Goal: Use online tool/utility: Use online tool/utility

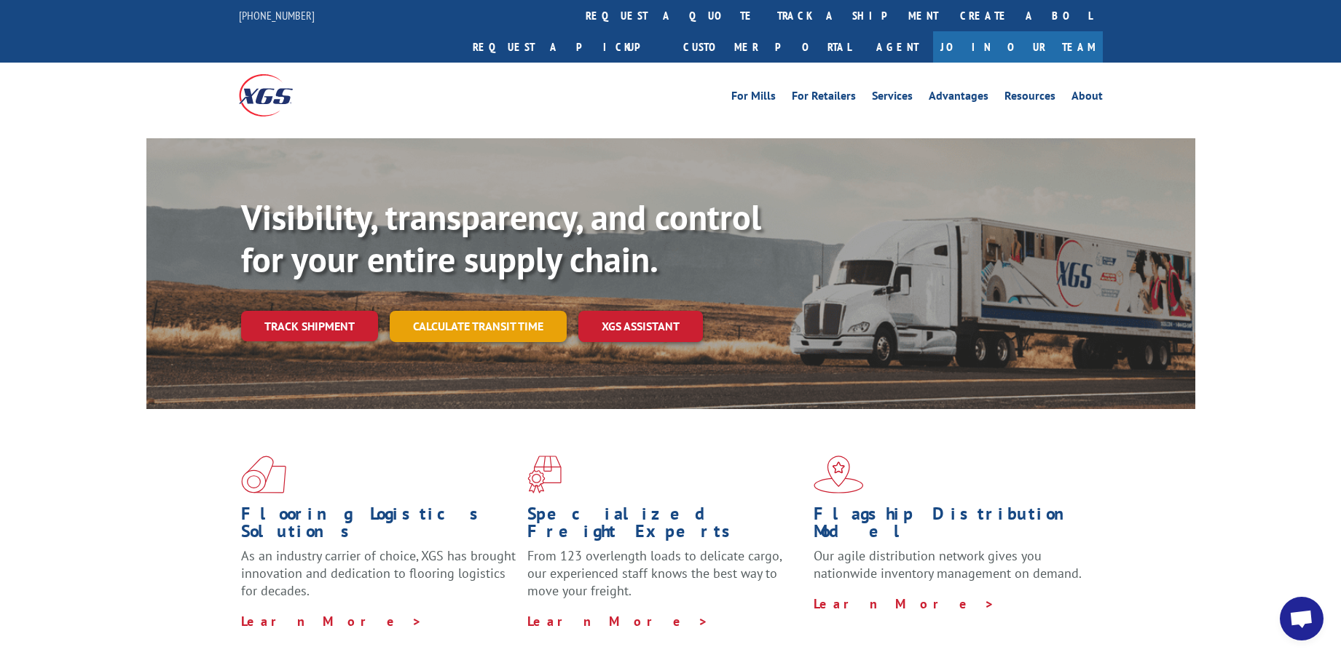
click at [454, 311] on link "Calculate transit time" at bounding box center [478, 326] width 177 height 31
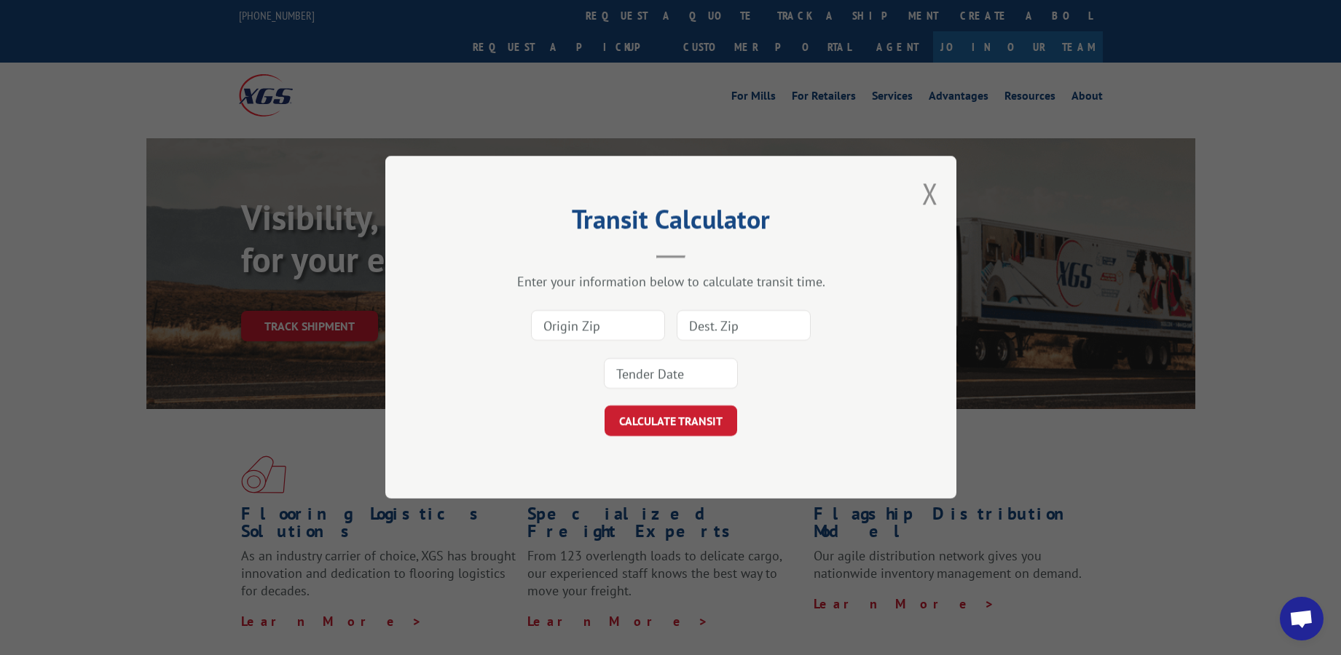
click at [620, 327] on input at bounding box center [598, 326] width 134 height 31
type input "30720"
click at [744, 327] on input at bounding box center [743, 326] width 134 height 31
type input "94566"
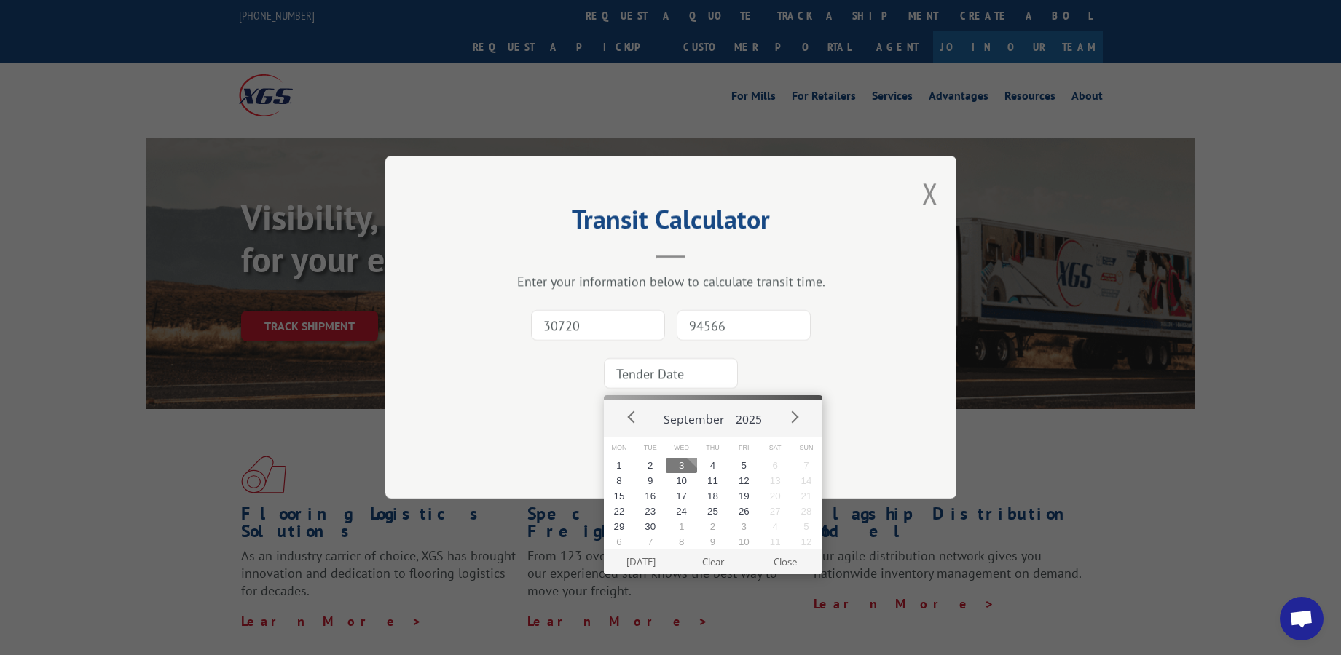
click at [690, 370] on input at bounding box center [671, 374] width 134 height 31
click at [714, 467] on button "4" at bounding box center [712, 465] width 31 height 15
type input "[DATE]"
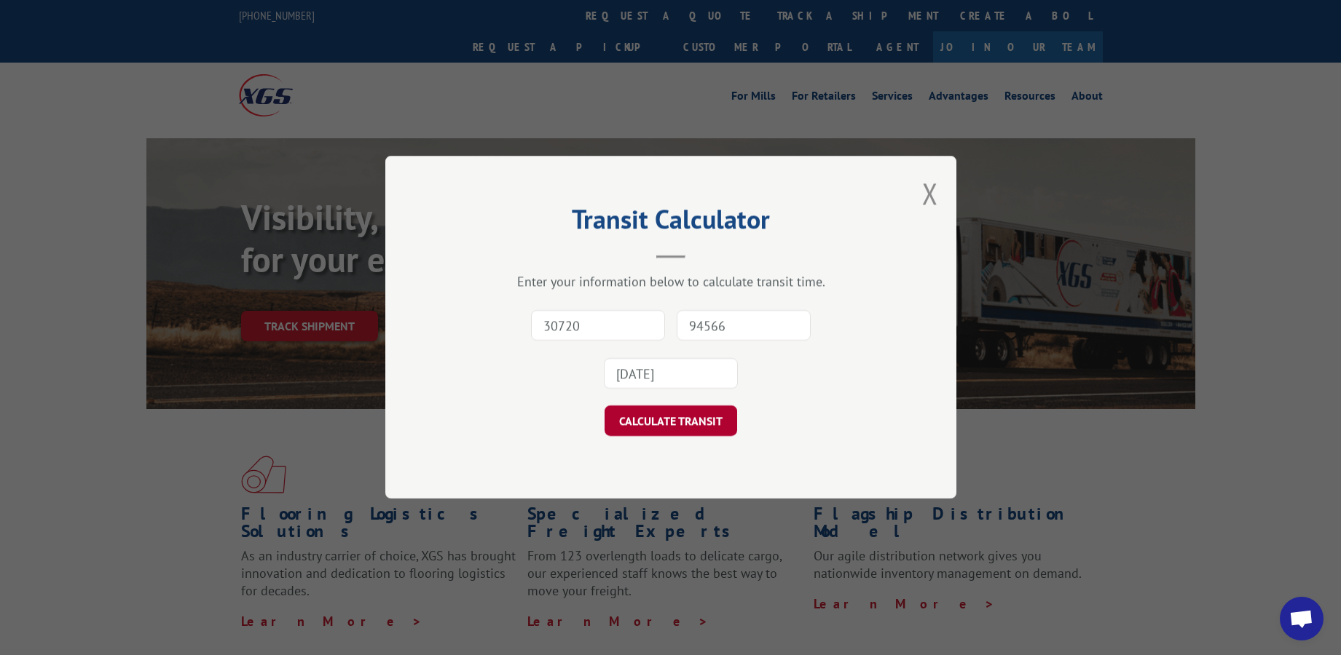
click at [675, 422] on button "CALCULATE TRANSIT" at bounding box center [670, 421] width 133 height 31
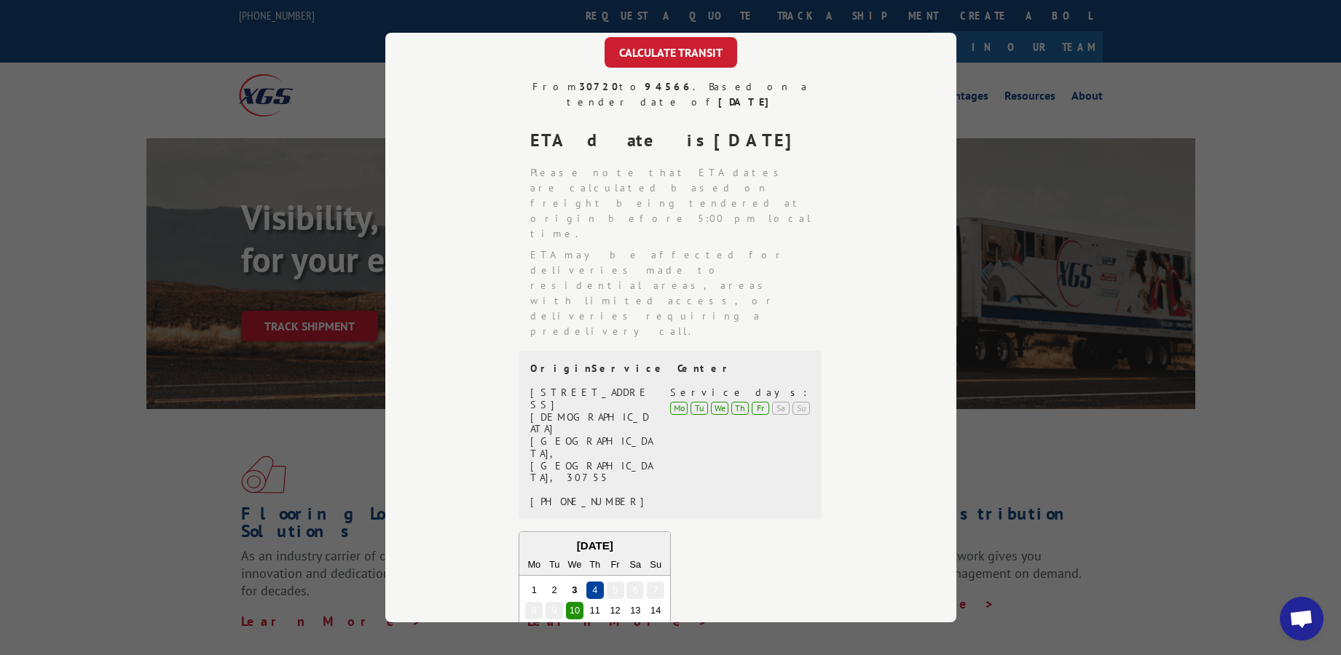
scroll to position [279, 0]
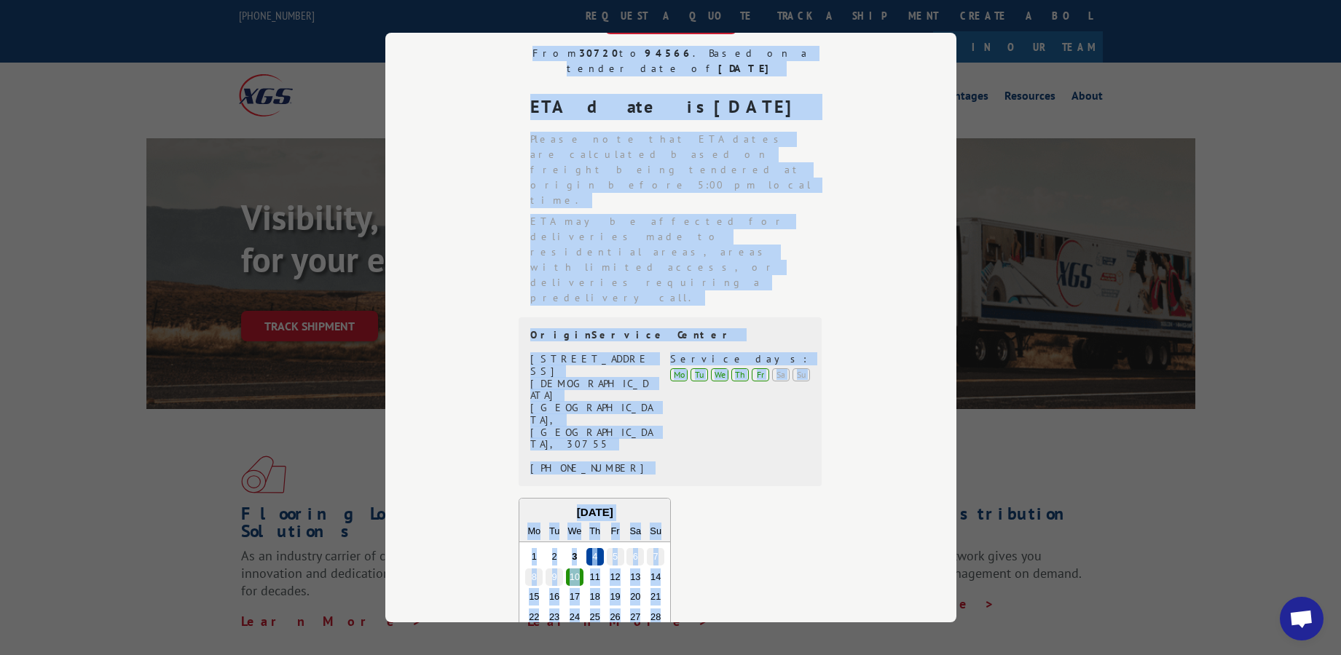
drag, startPoint x: 467, startPoint y: 49, endPoint x: 868, endPoint y: 575, distance: 661.9
click at [868, 575] on div "From 30720 to 94566 . Based on a tender date of [DATE] ETA date is [DATE] Pleas…" at bounding box center [670, 457] width 425 height 822
copy div "From 30720 to 94566 . Based on a tender date of [DATE] ETA date is [DATE] Pleas…"
click at [883, 406] on div "From 30720 to 94566 . Based on a tender date of [DATE] ETA date is [DATE] Pleas…" at bounding box center [670, 457] width 425 height 822
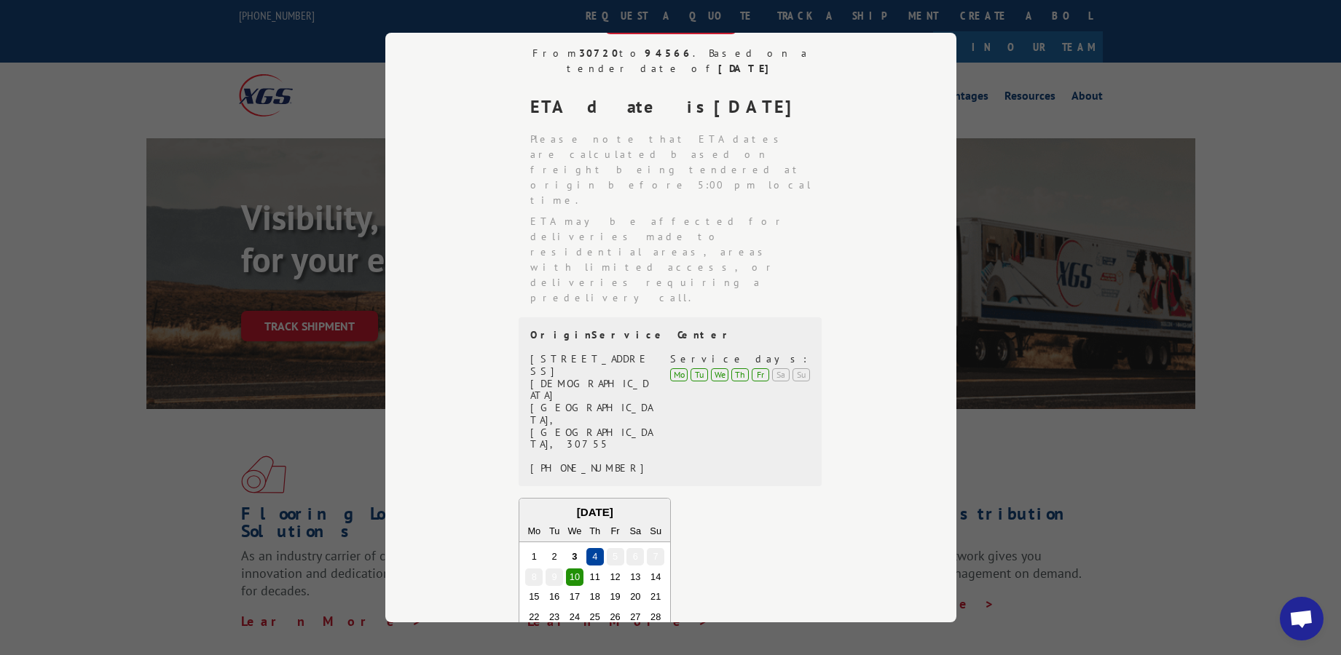
click at [1122, 417] on div "Transit Calculator Enter your information below to calculate transit time. 3072…" at bounding box center [670, 327] width 1341 height 655
click at [1139, 475] on div "Transit Calculator Enter your information below to calculate transit time. 3072…" at bounding box center [670, 327] width 1341 height 655
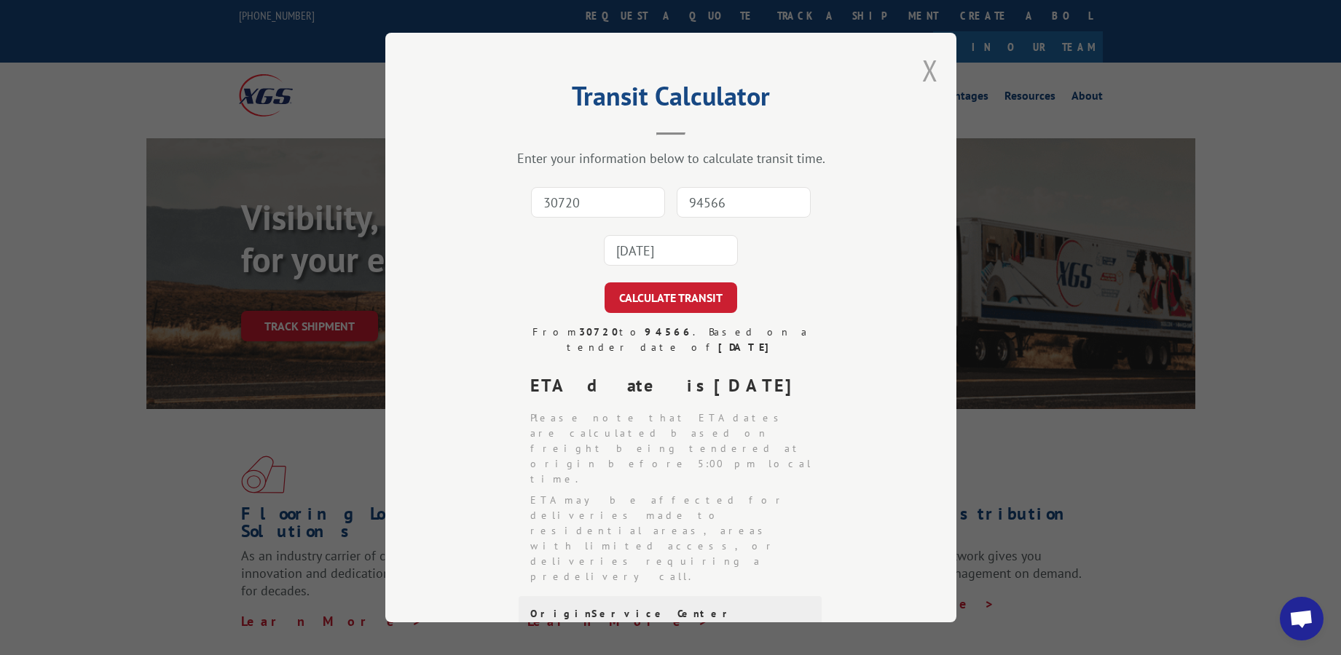
click at [922, 68] on button "Close modal" at bounding box center [930, 70] width 16 height 39
